Goal: Obtain resource: Download file/media

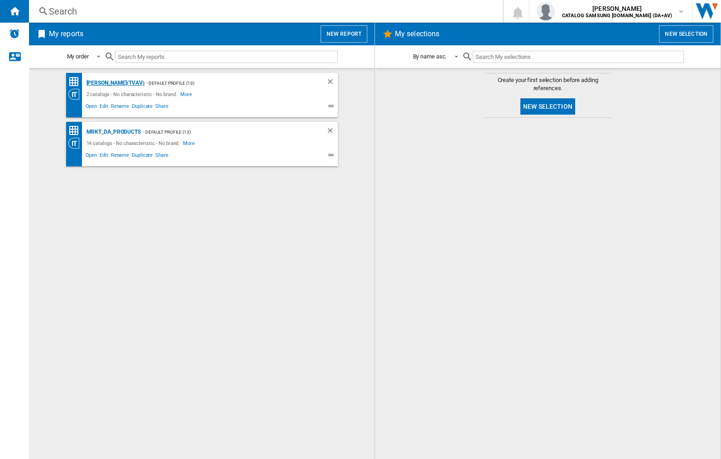
click at [100, 83] on div "[PERSON_NAME](TVAV)" at bounding box center [114, 82] width 60 height 11
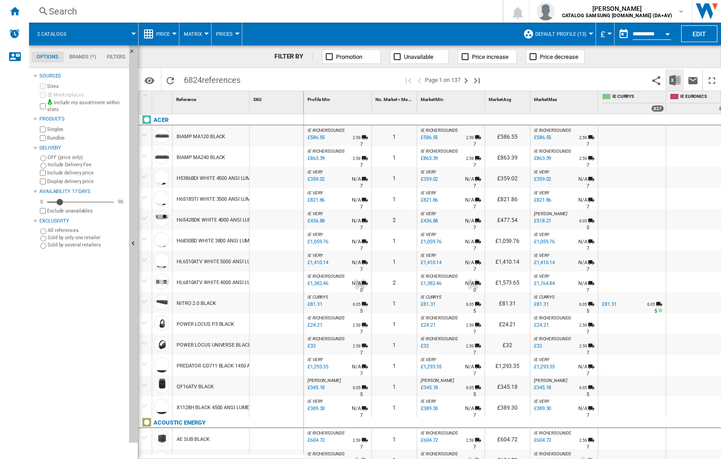
click at [675, 80] on img "Download in Excel" at bounding box center [674, 80] width 11 height 11
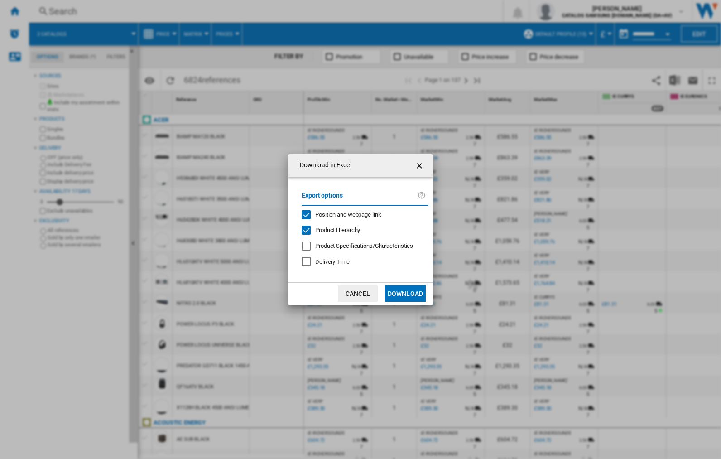
click at [361, 214] on span "Position and webpage link" at bounding box center [348, 214] width 66 height 7
click at [405, 293] on button "Download" at bounding box center [405, 293] width 41 height 16
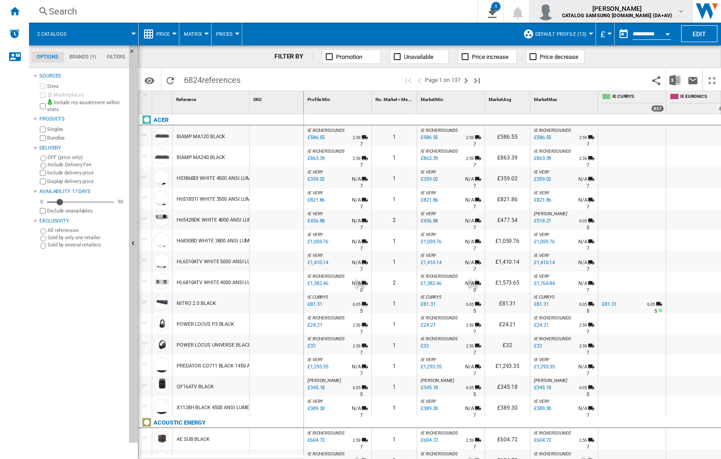
click at [555, 11] on img "button" at bounding box center [545, 11] width 18 height 18
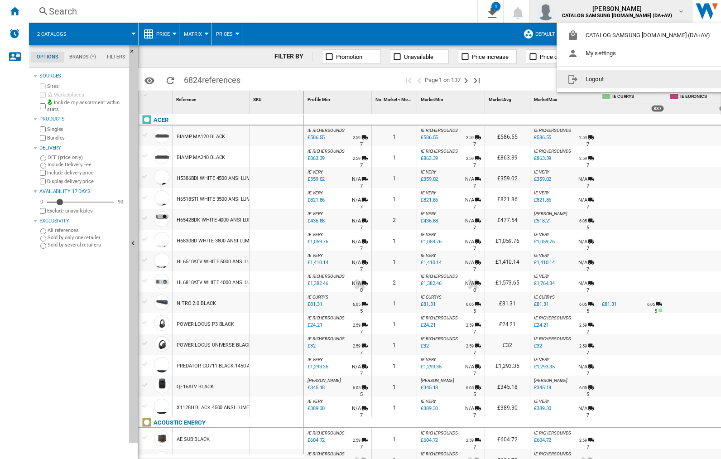
click at [626, 79] on button "Logout" at bounding box center [640, 79] width 168 height 18
